Goal: Task Accomplishment & Management: Manage account settings

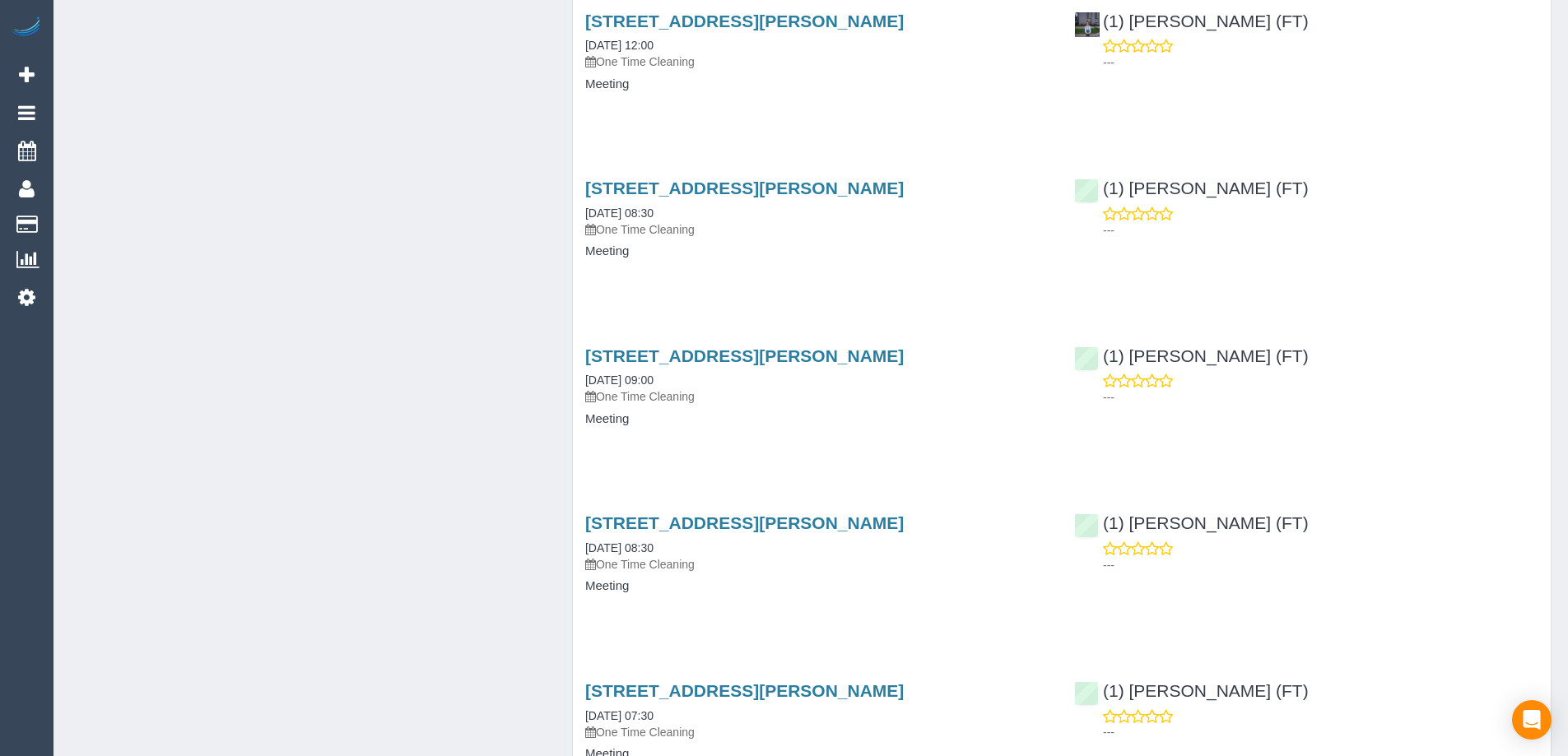
scroll to position [2386, 0]
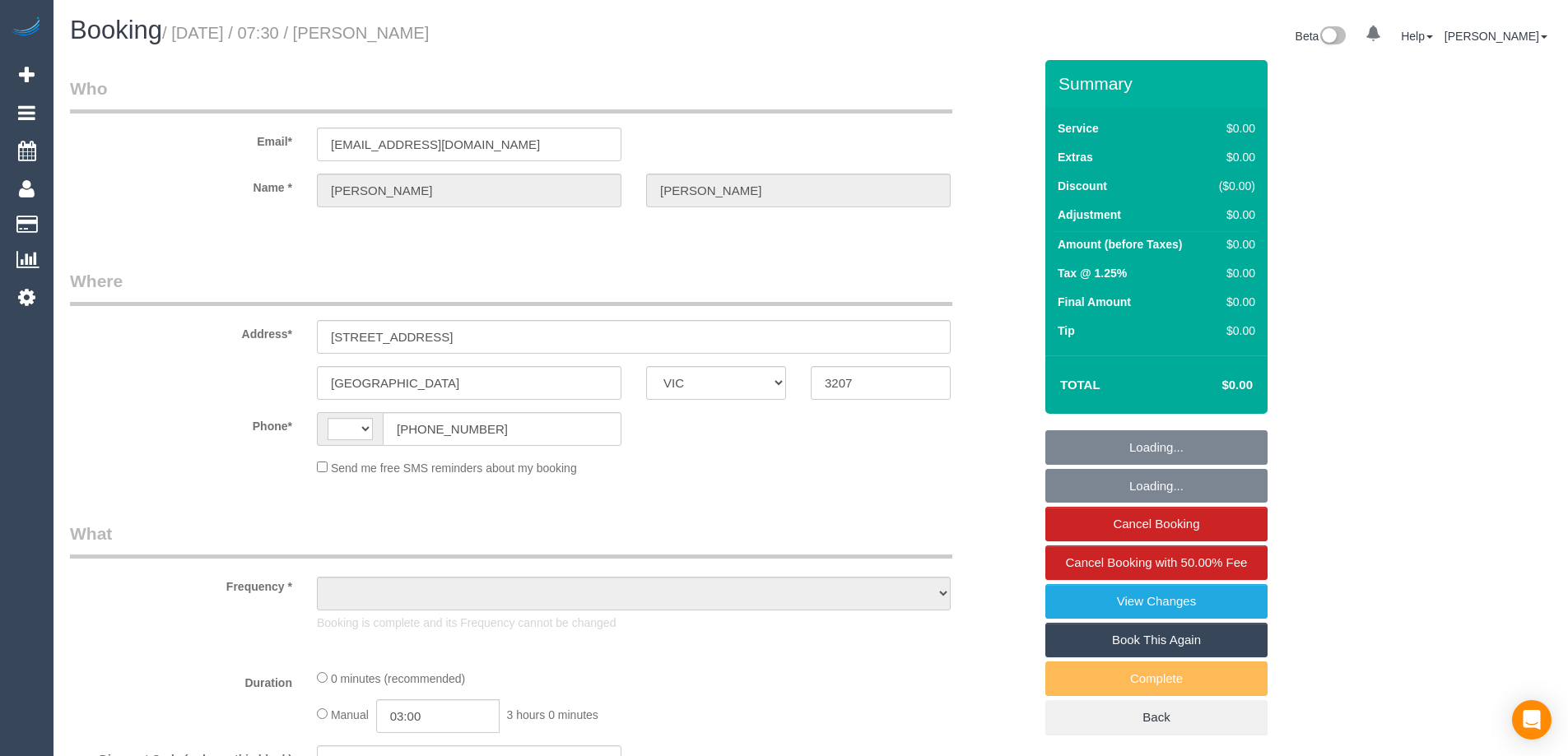
select select "VIC"
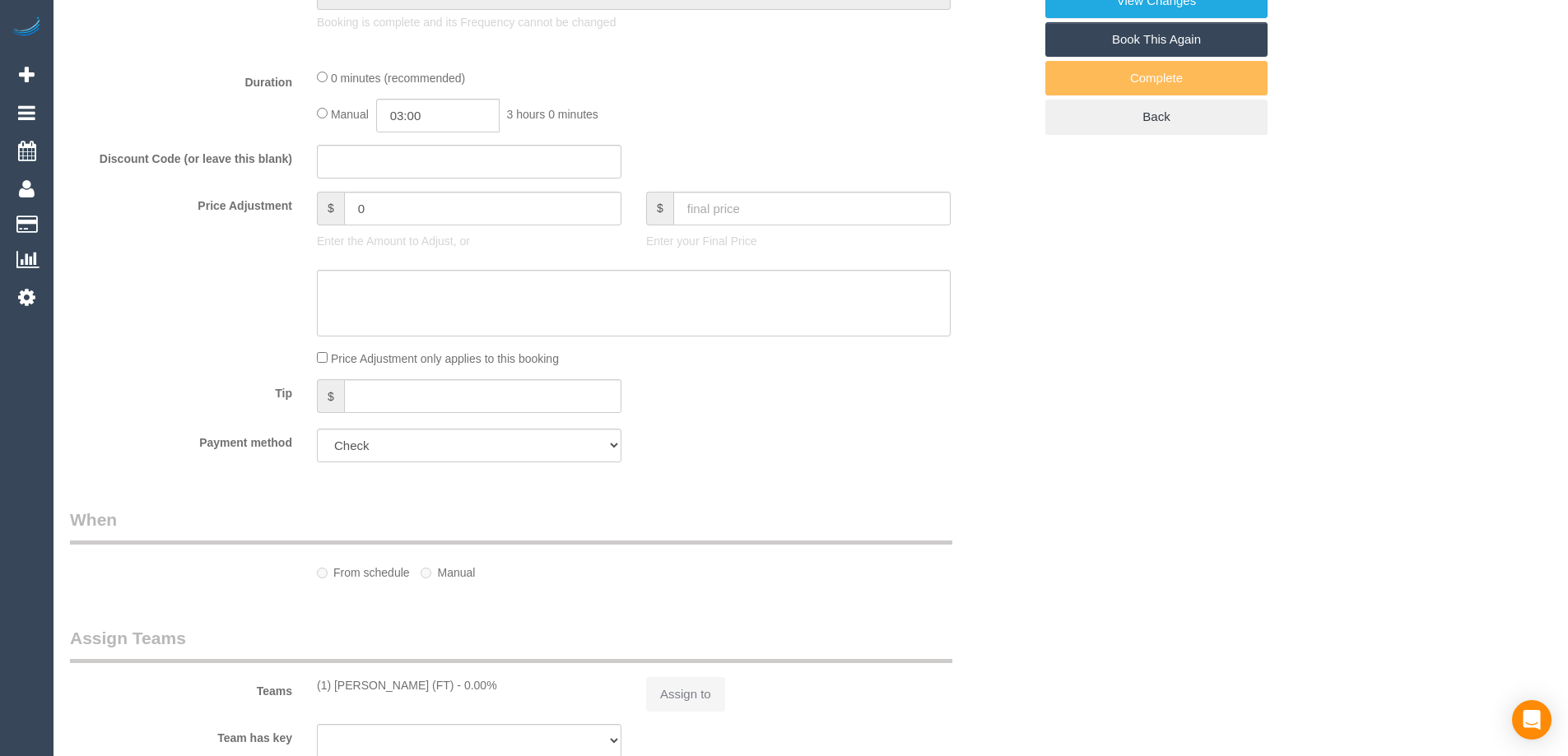
select select "string:AU"
select select "object:530"
select select "number:28"
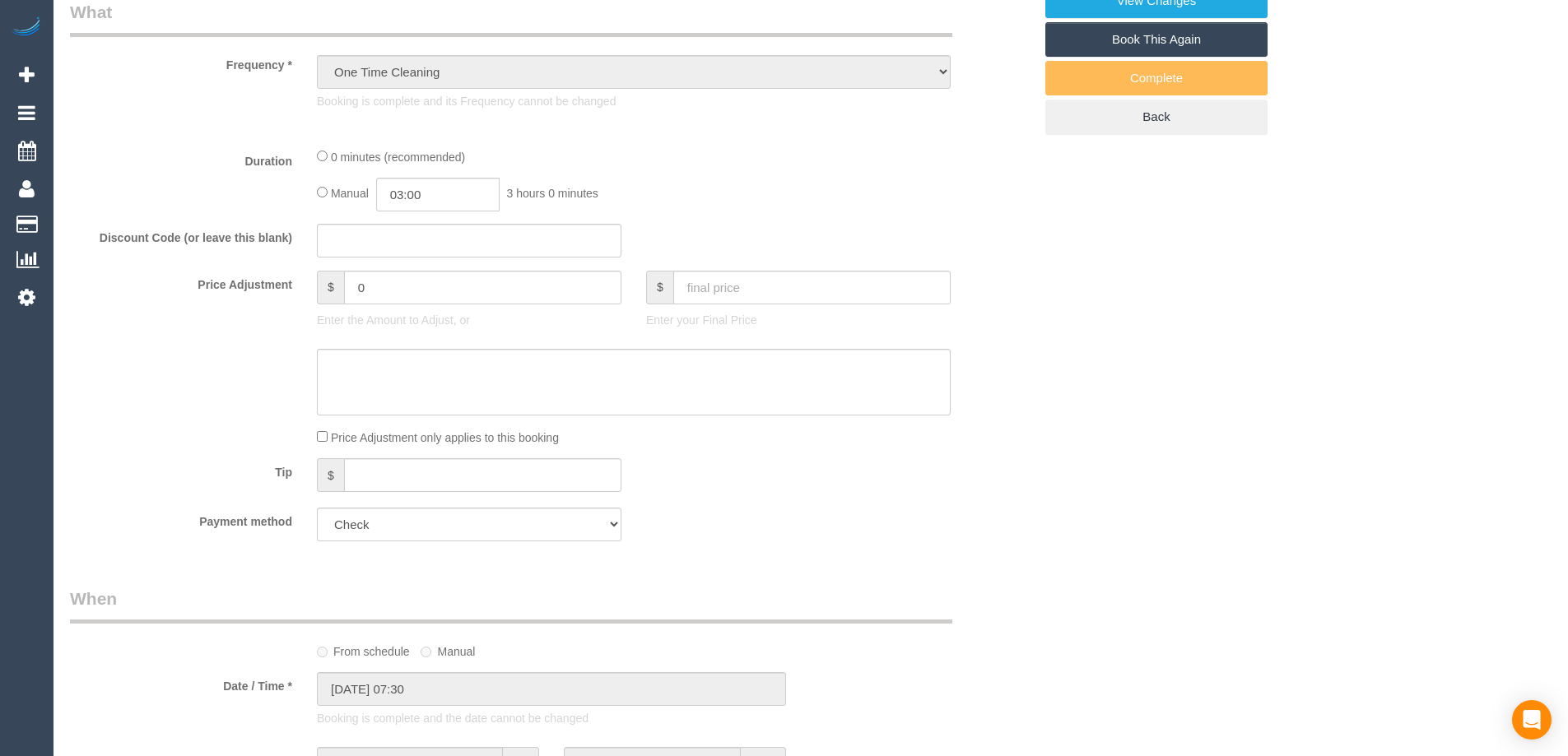
select select "object:702"
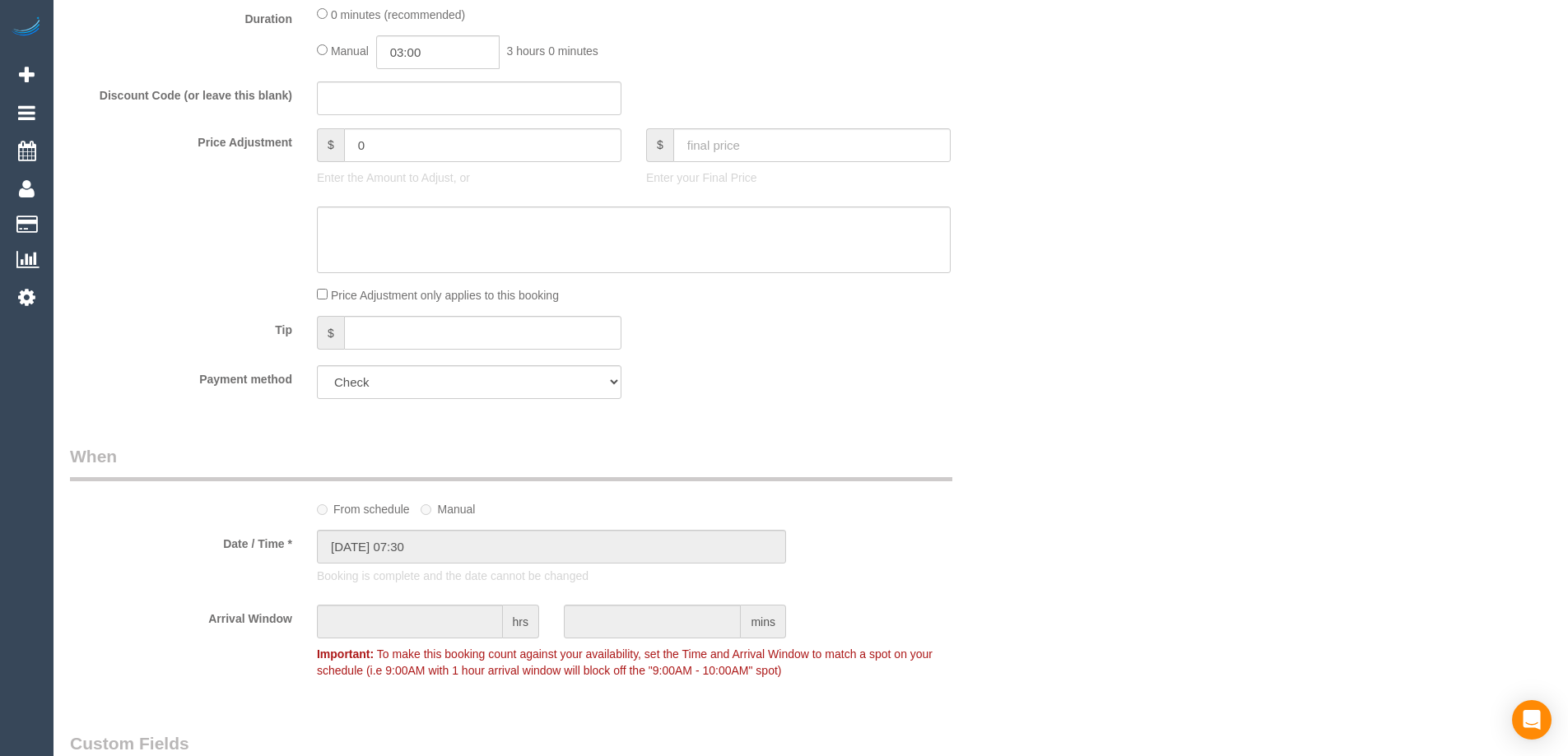
scroll to position [1984, 0]
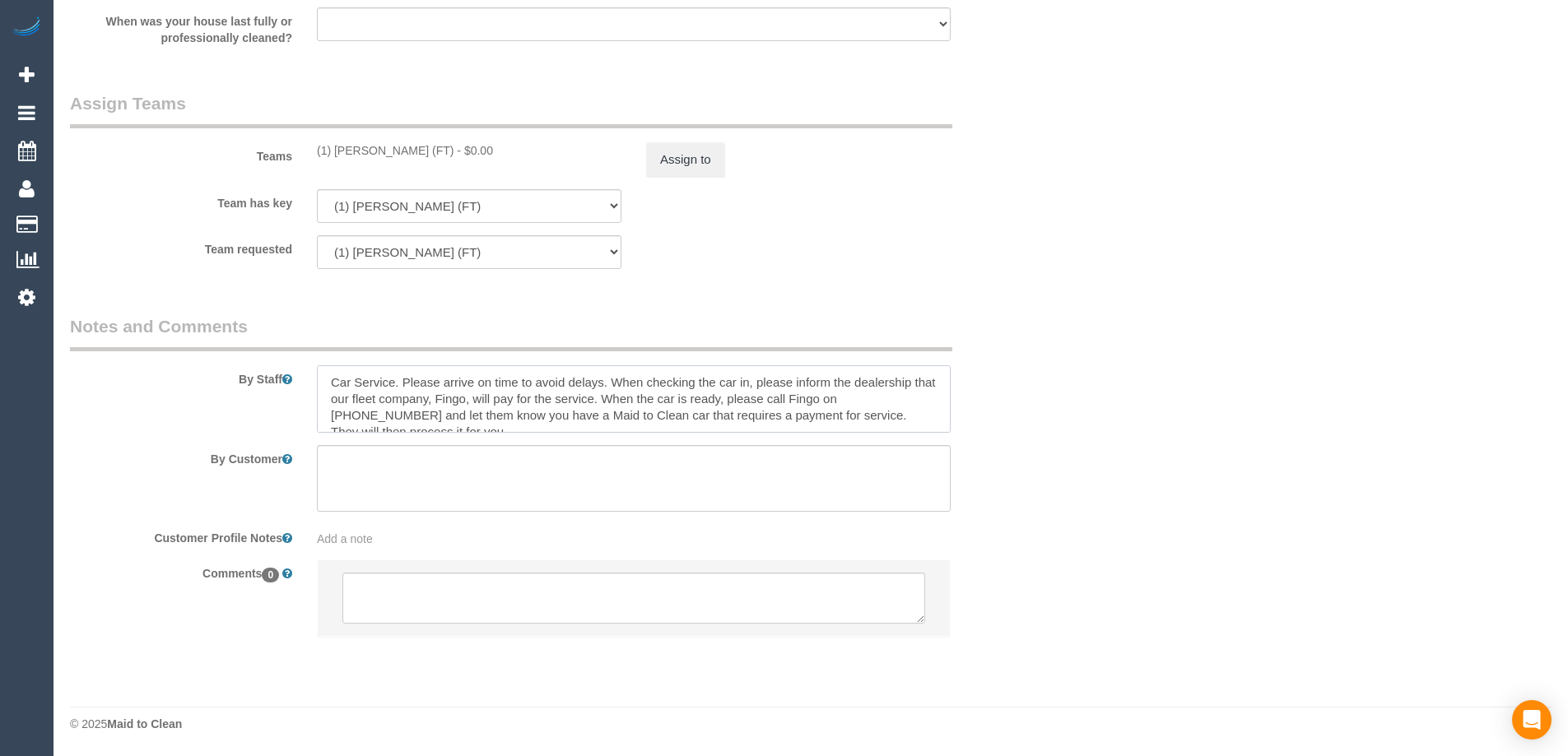
drag, startPoint x: 865, startPoint y: 396, endPoint x: 351, endPoint y: 413, distance: 514.3
click at [351, 413] on textarea at bounding box center [634, 398] width 634 height 67
click at [782, 395] on textarea at bounding box center [634, 398] width 634 height 67
drag, startPoint x: 867, startPoint y: 398, endPoint x: 823, endPoint y: 414, distance: 46.8
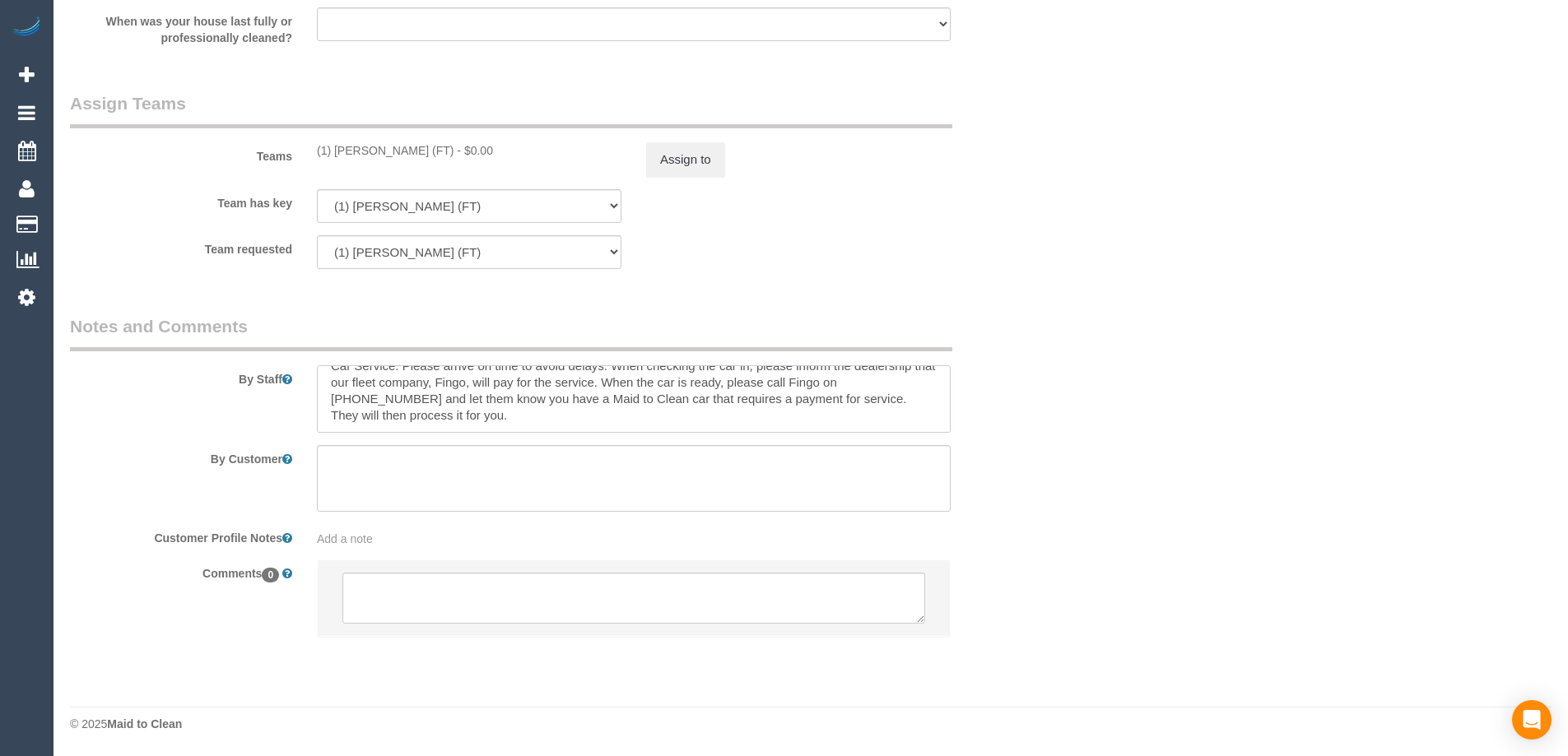
click at [823, 414] on textarea at bounding box center [634, 398] width 634 height 67
